Goal: Navigation & Orientation: Find specific page/section

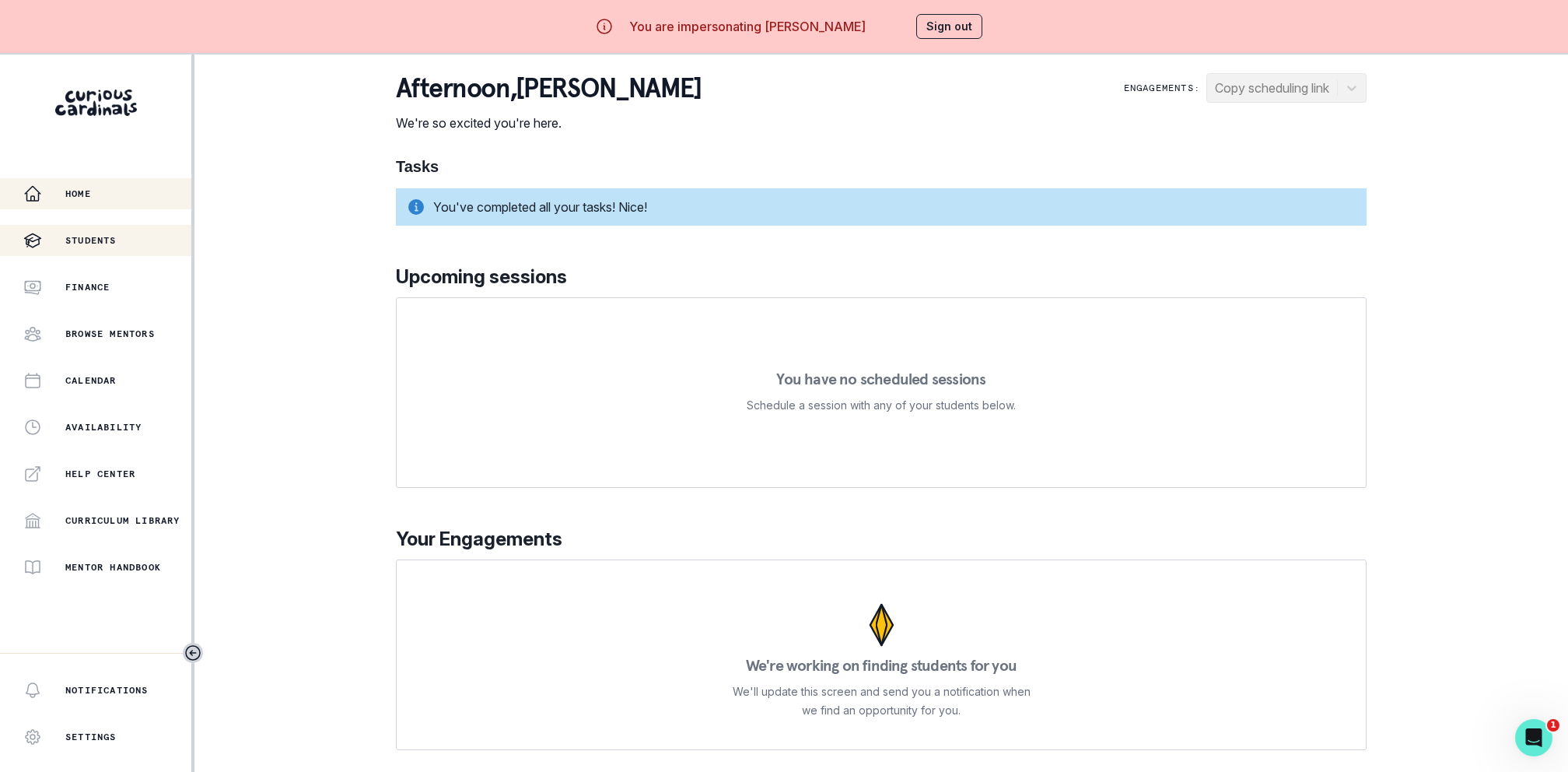
click at [62, 241] on div "Students" at bounding box center [107, 241] width 168 height 19
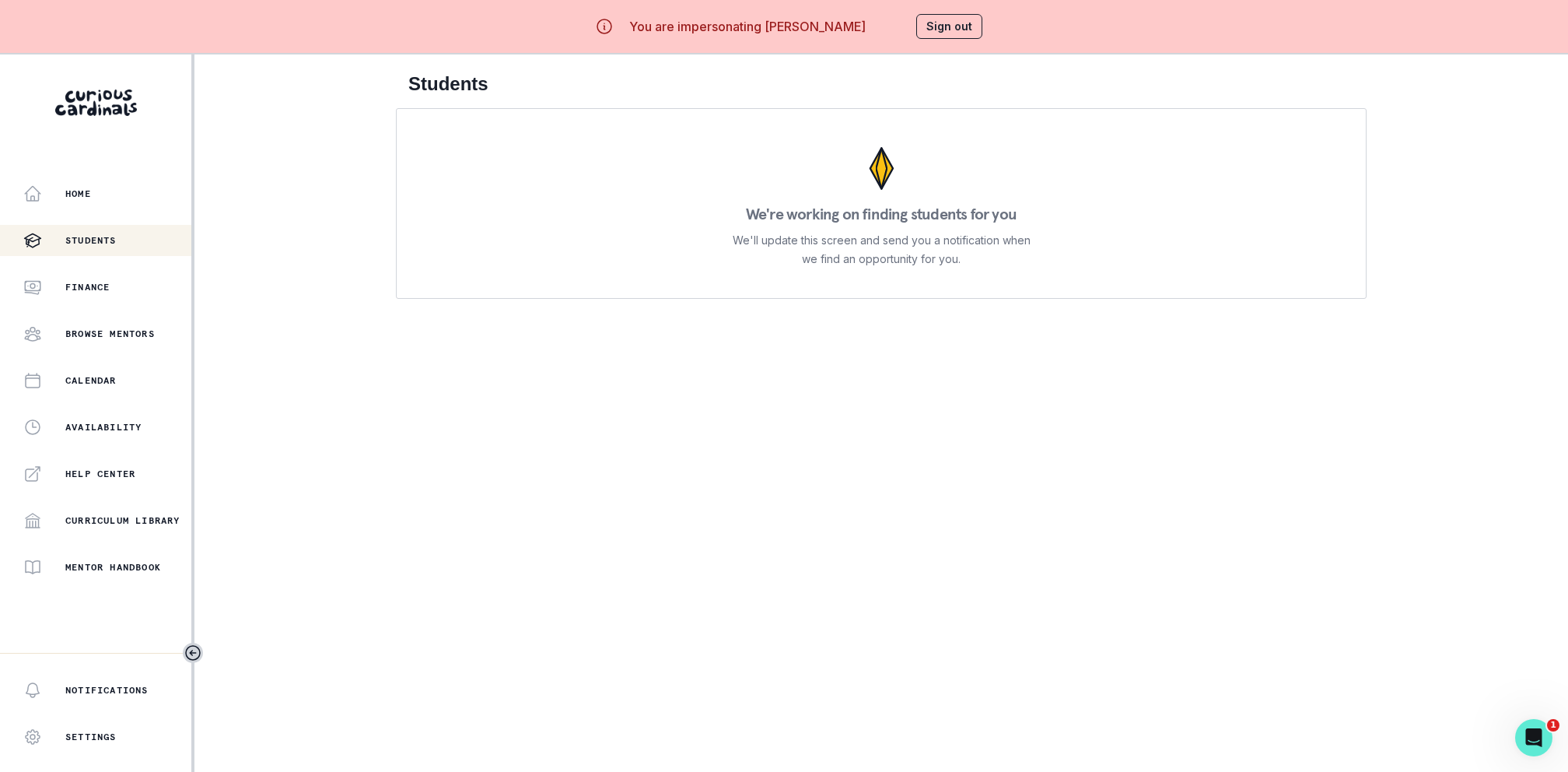
click at [101, 209] on div "Home Students Finance Browse Mentors Calendar Availability Help Center Curricul…" at bounding box center [95, 381] width 191 height 405
click at [103, 198] on div "Home" at bounding box center [107, 194] width 168 height 19
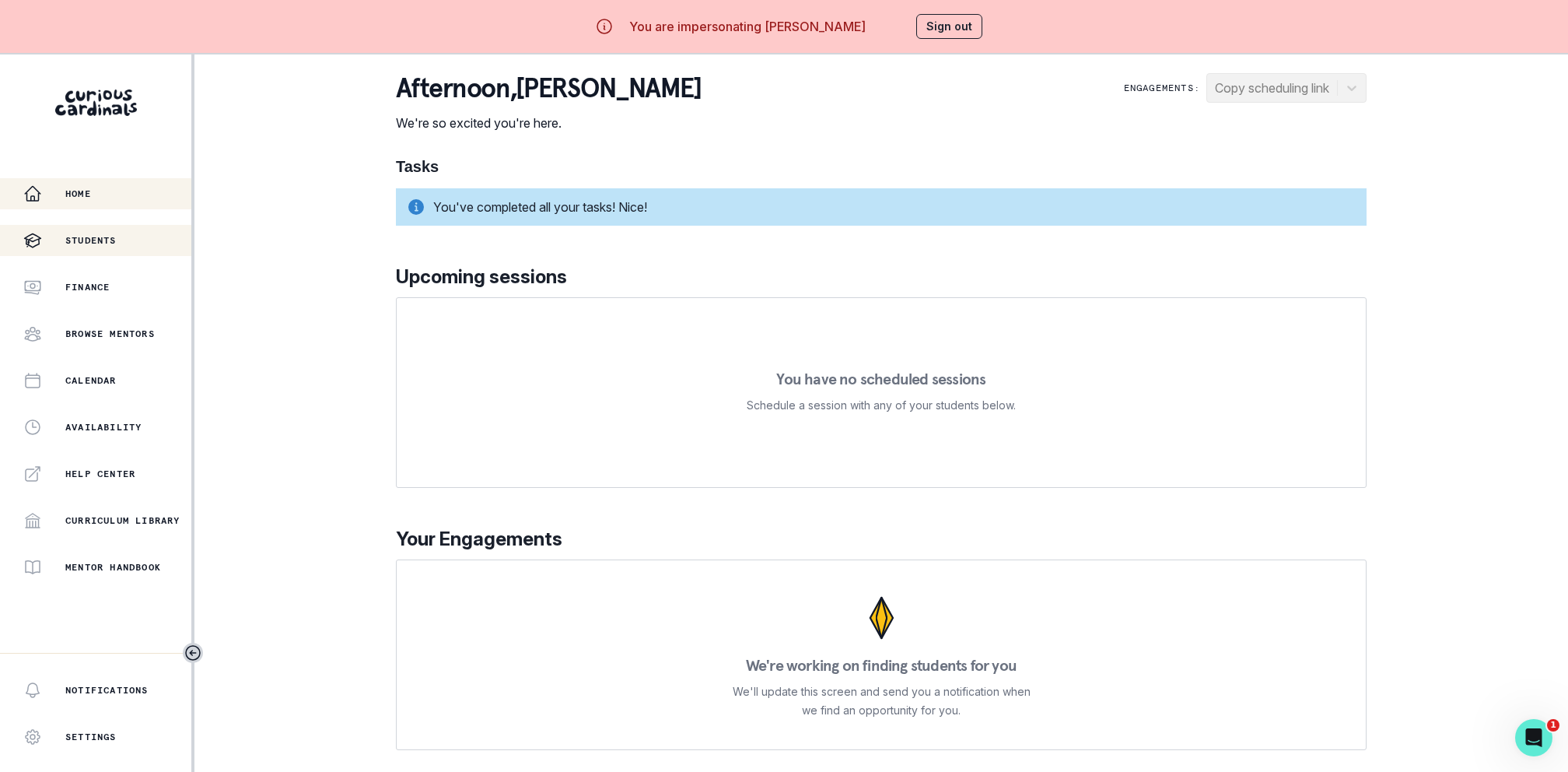
click at [100, 250] on button "Students" at bounding box center [95, 241] width 191 height 31
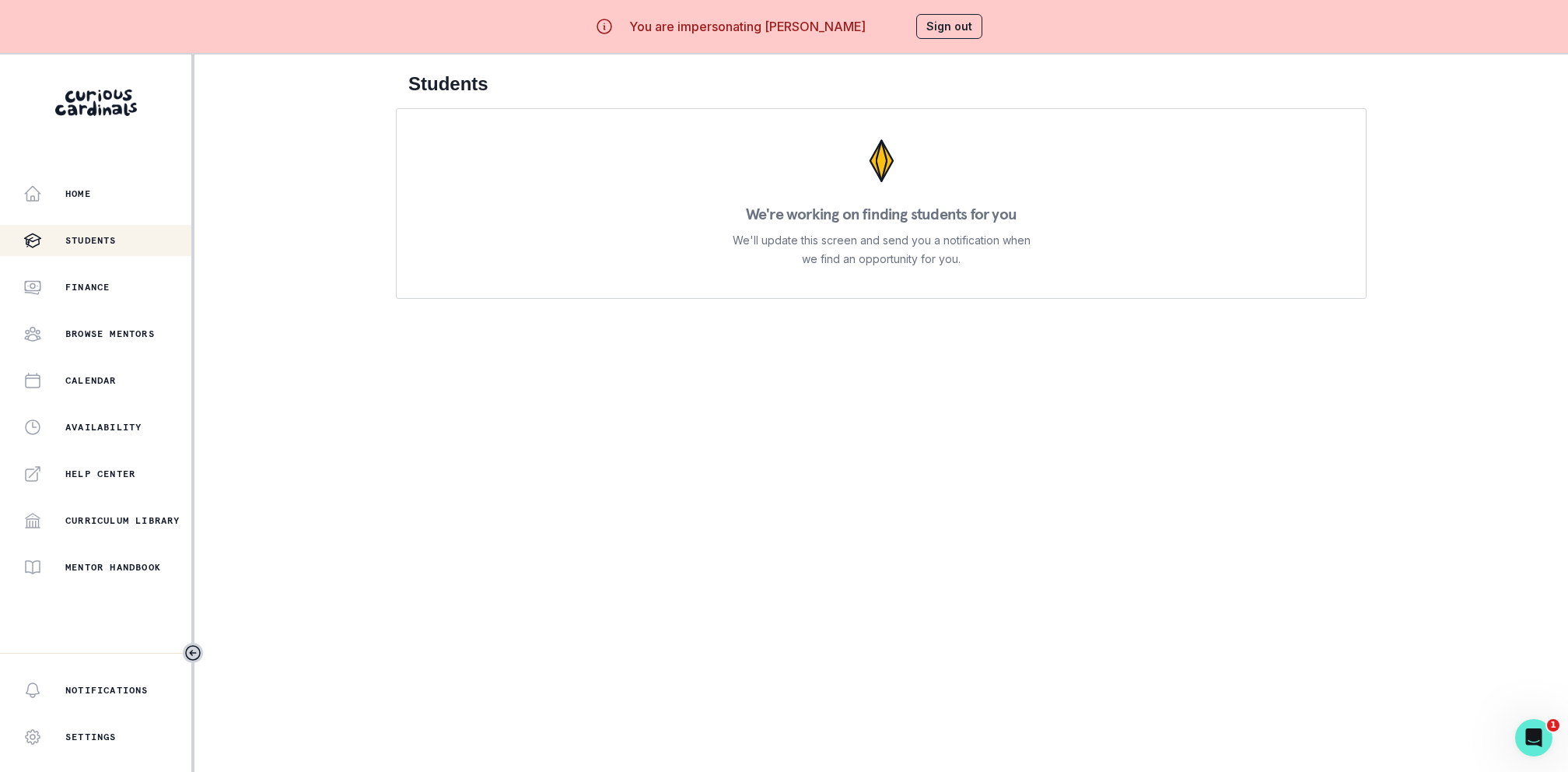
click at [935, 29] on button "Sign out" at bounding box center [949, 27] width 66 height 25
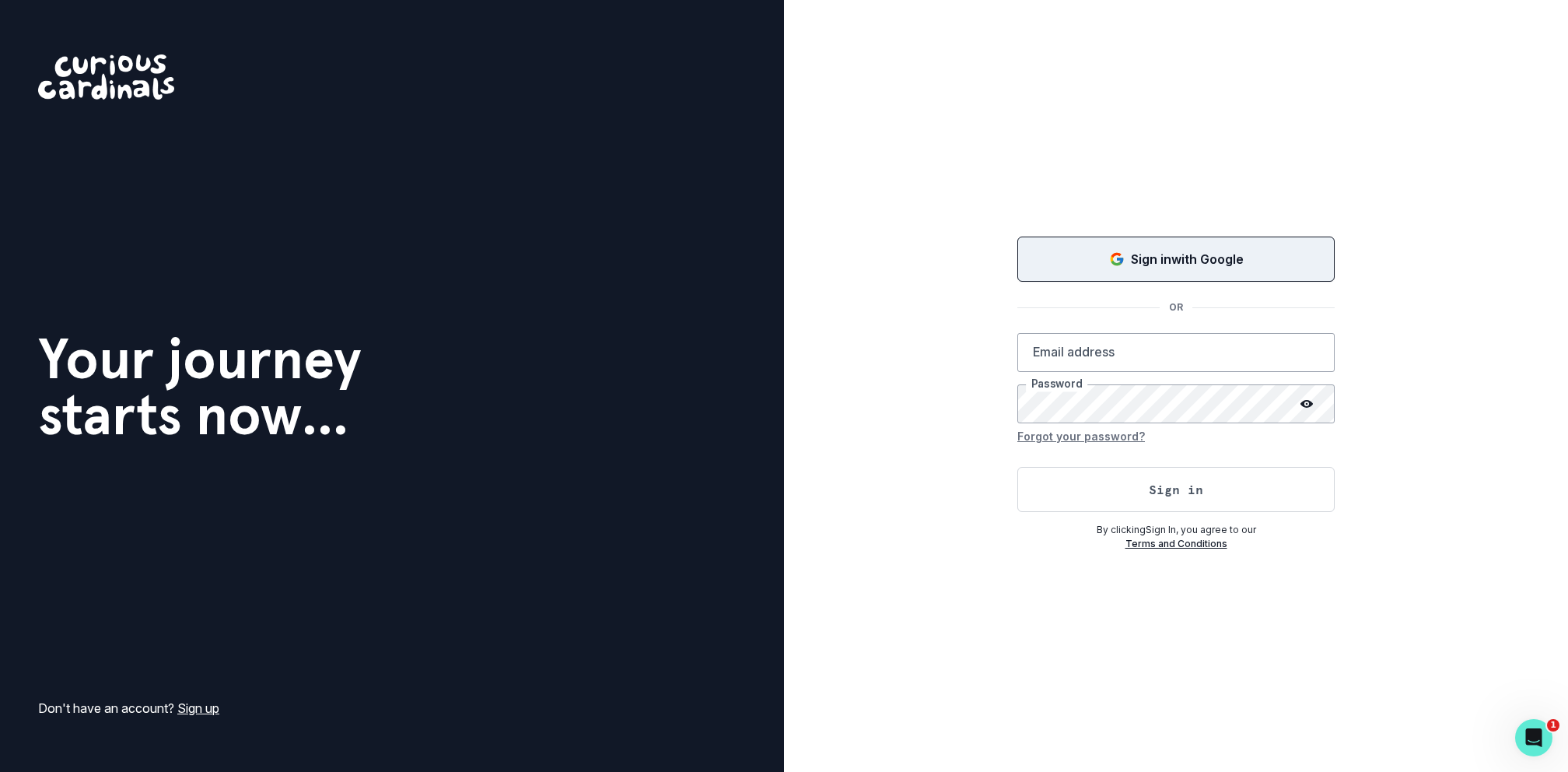
click at [1093, 264] on div "Sign in with Google" at bounding box center [1176, 259] width 279 height 19
